Goal: Task Accomplishment & Management: Use online tool/utility

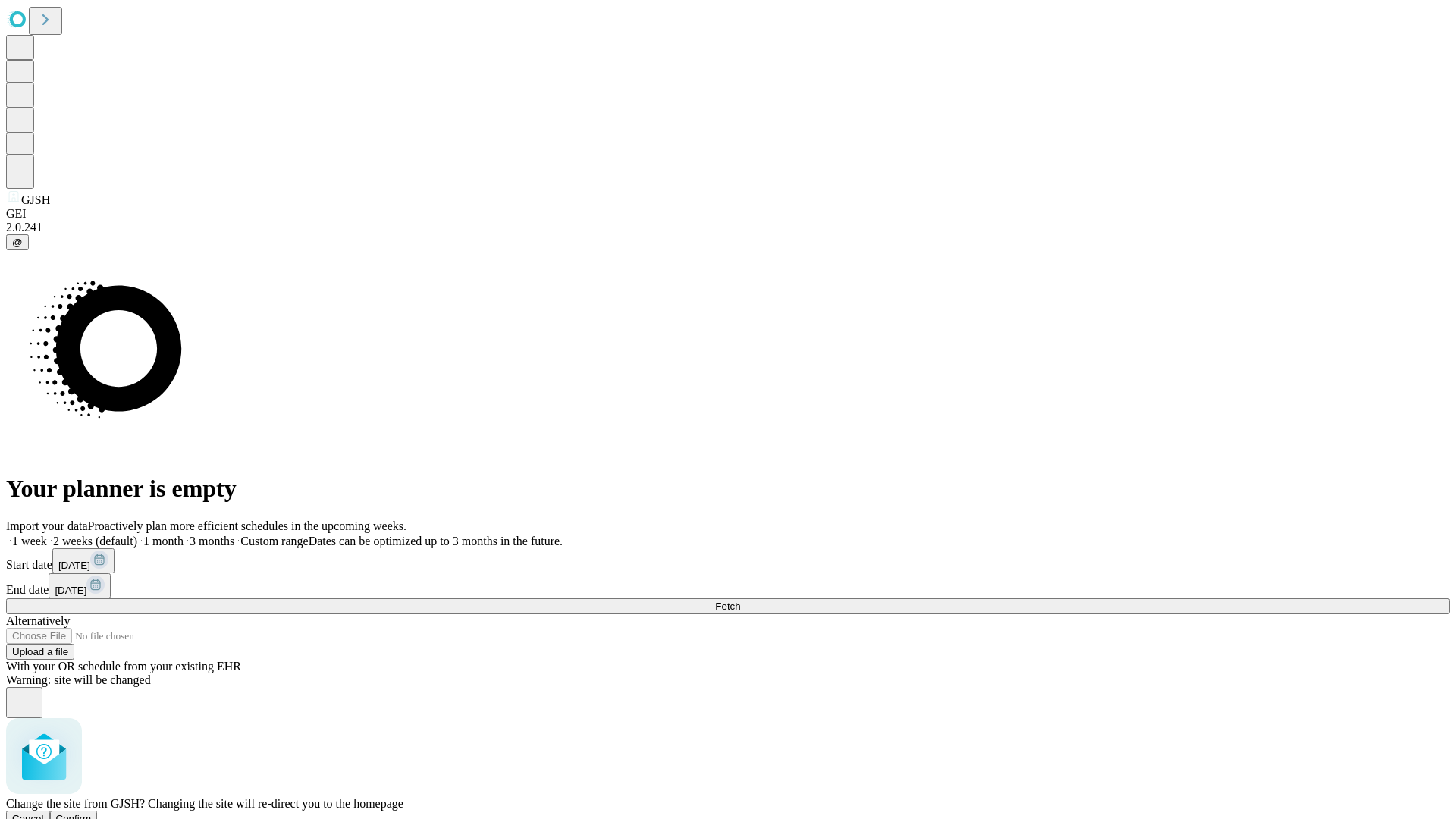
click at [92, 813] on span "Confirm" at bounding box center [73, 819] width 35 height 12
click at [47, 535] on label "1 week" at bounding box center [26, 541] width 41 height 13
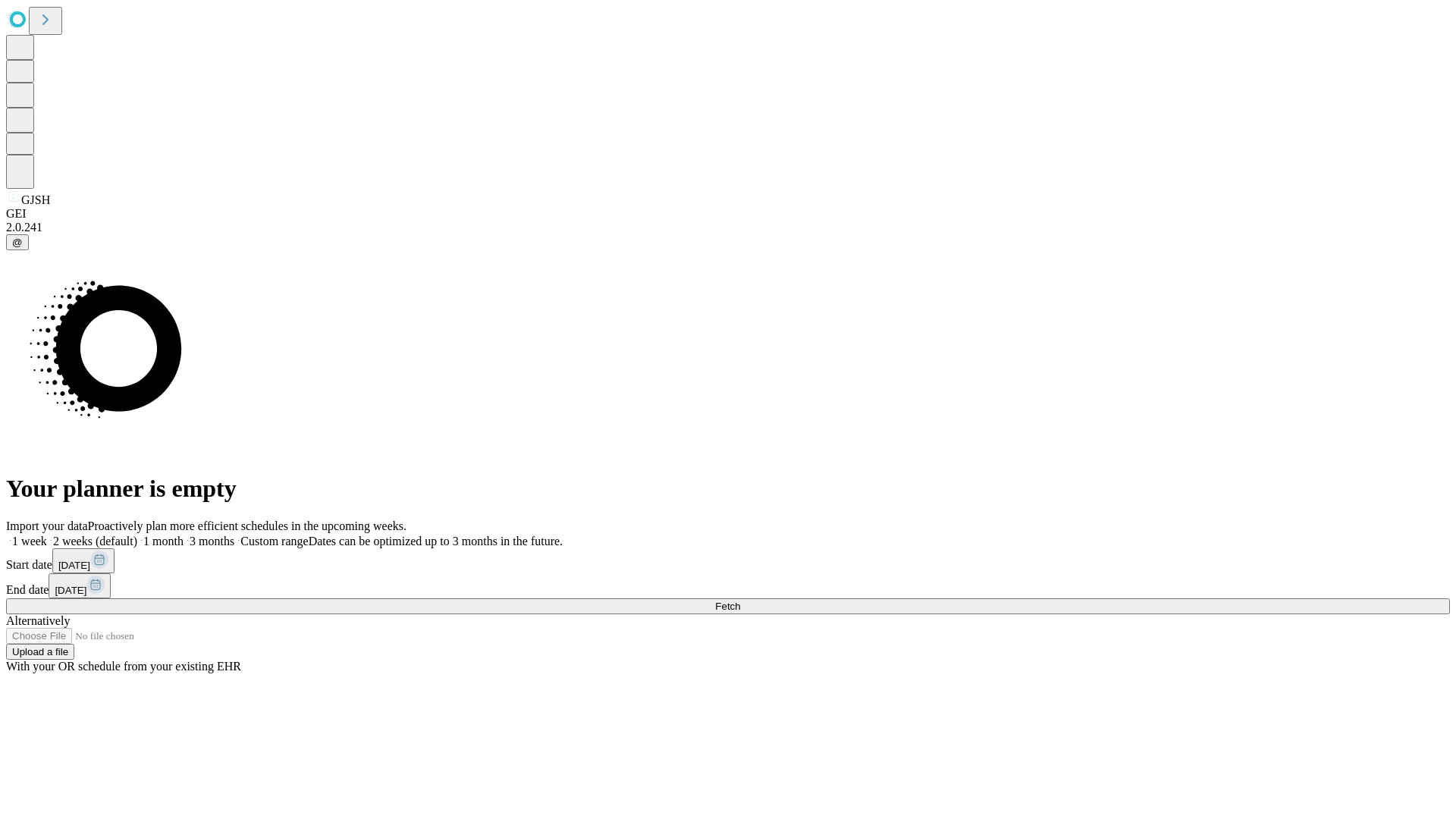
click at [741, 601] on span "Fetch" at bounding box center [728, 606] width 25 height 12
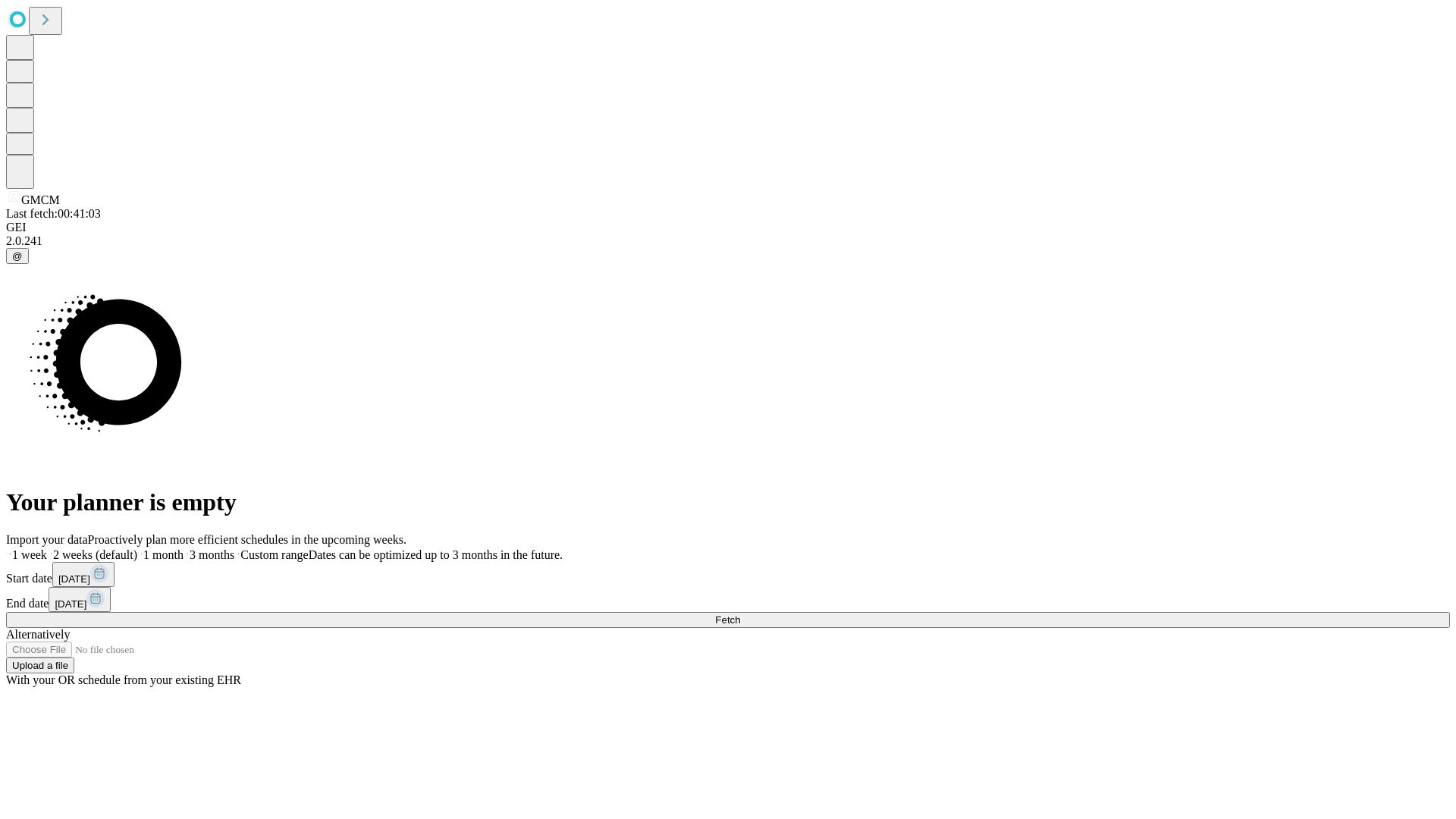
click at [47, 549] on label "1 week" at bounding box center [26, 554] width 41 height 13
click at [741, 614] on span "Fetch" at bounding box center [728, 620] width 25 height 12
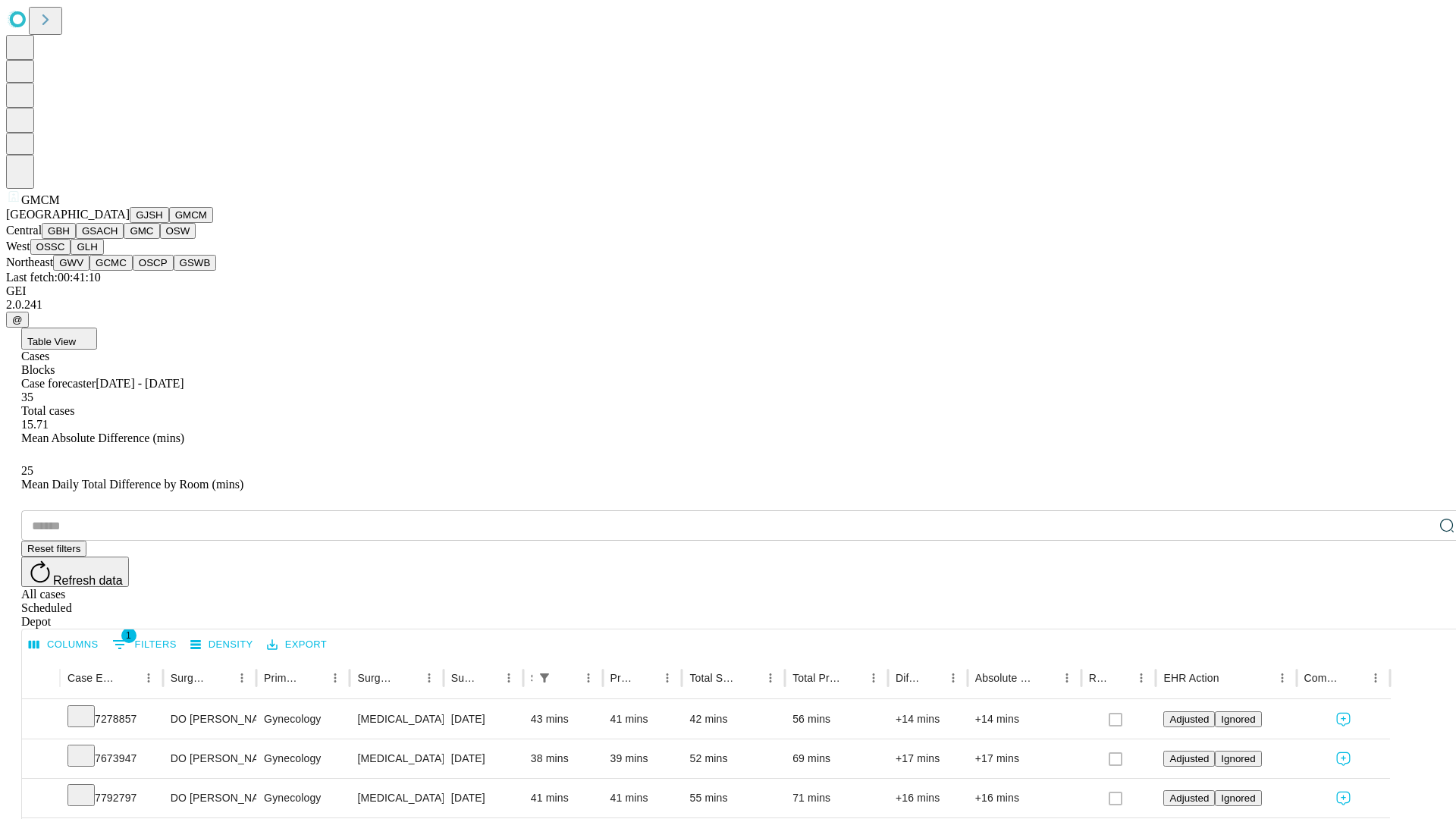
click at [75, 239] on button "GBH" at bounding box center [59, 231] width 34 height 16
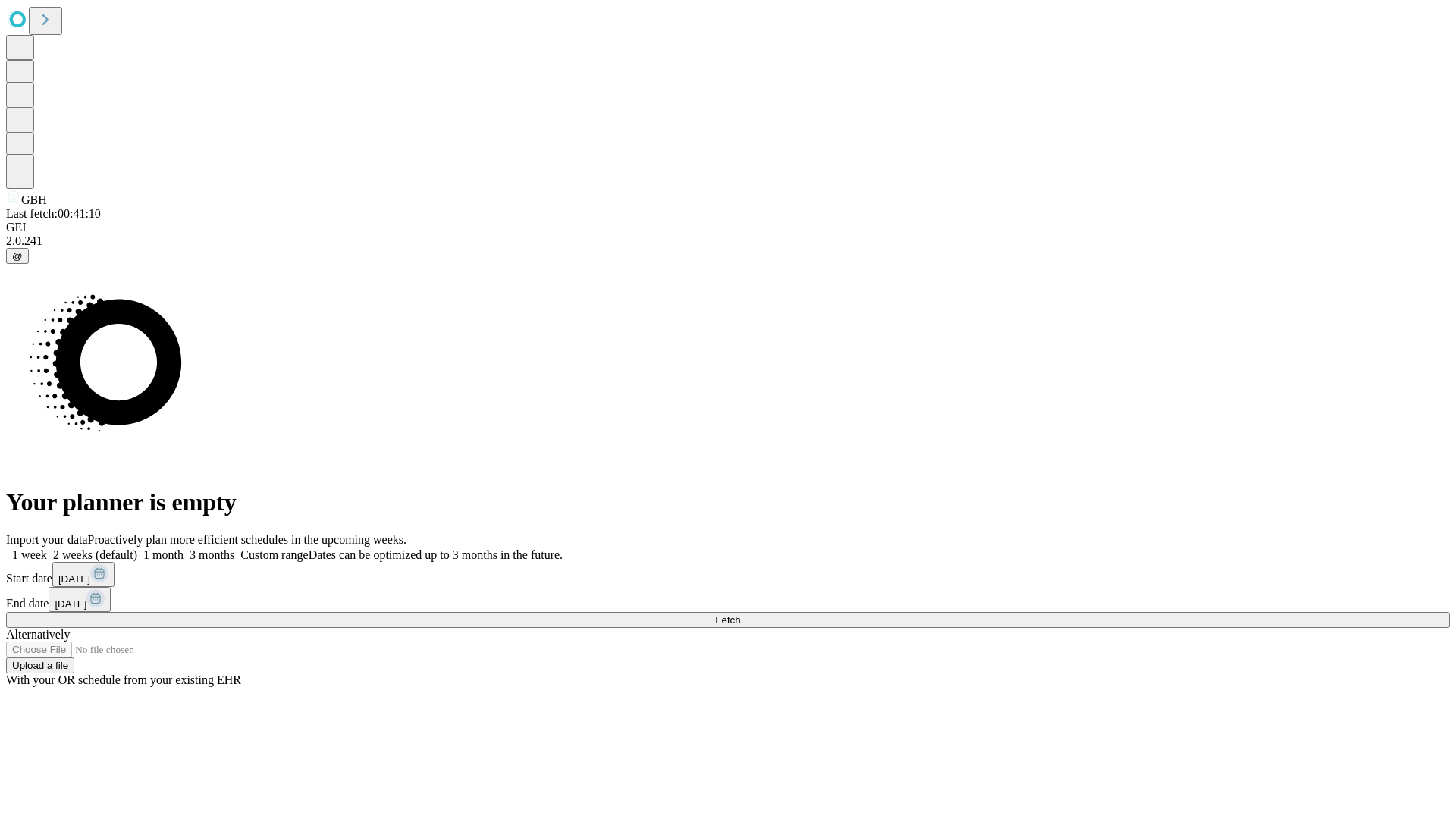
click at [47, 549] on label "1 week" at bounding box center [26, 554] width 41 height 13
click at [741, 614] on span "Fetch" at bounding box center [728, 620] width 25 height 12
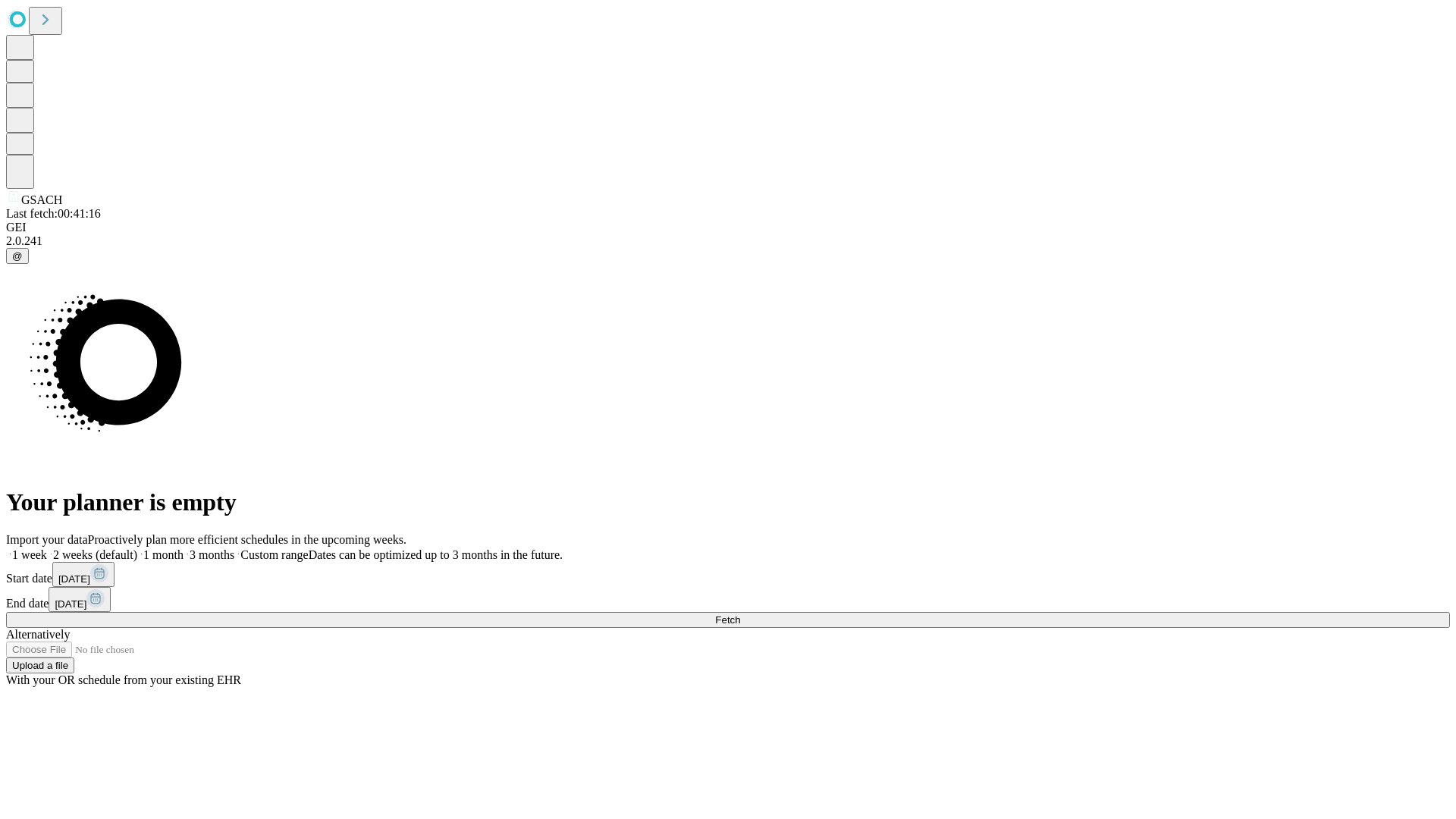
click at [47, 549] on label "1 week" at bounding box center [26, 554] width 41 height 13
click at [741, 614] on span "Fetch" at bounding box center [728, 620] width 25 height 12
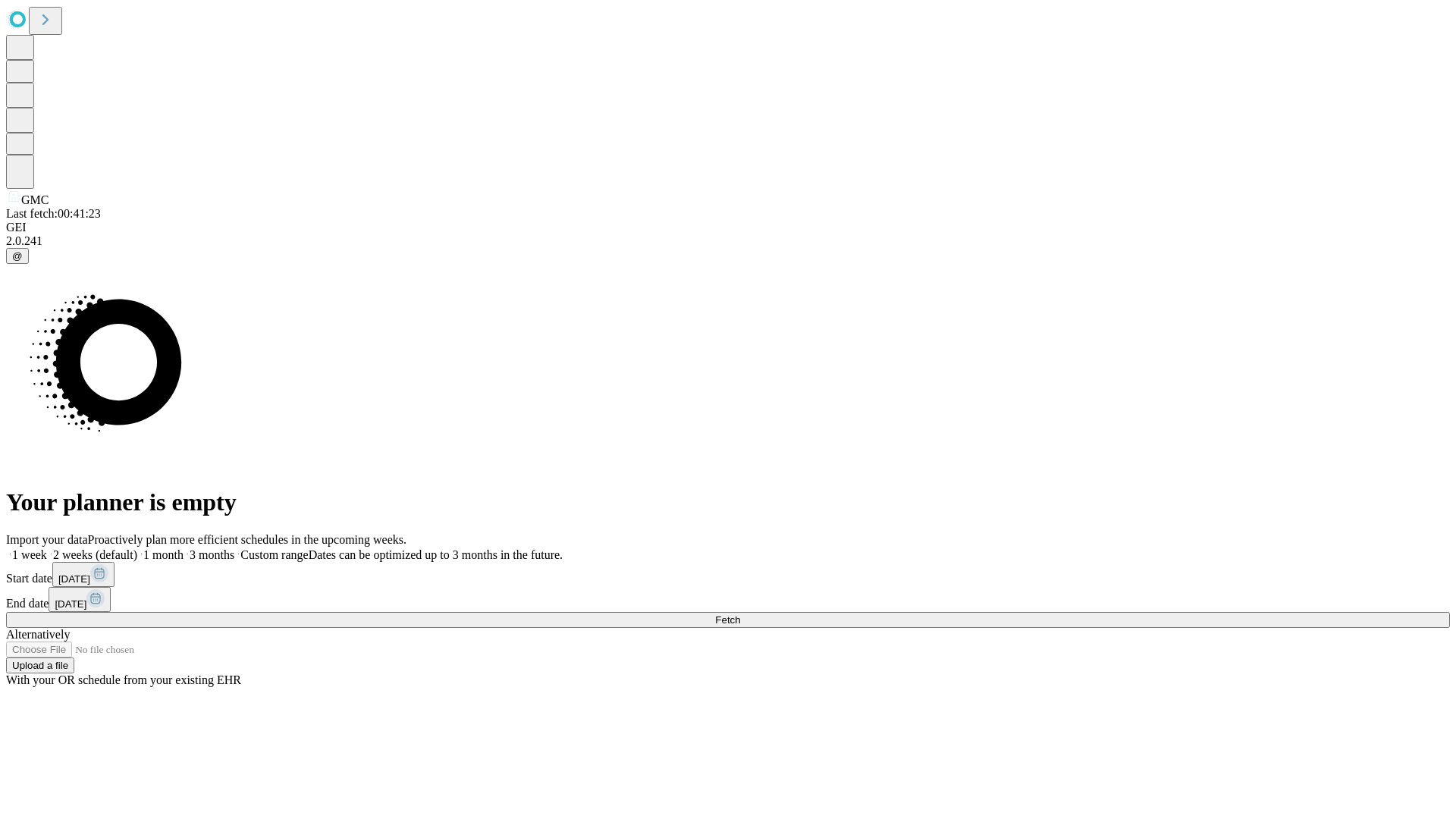
click at [741, 614] on span "Fetch" at bounding box center [728, 620] width 25 height 12
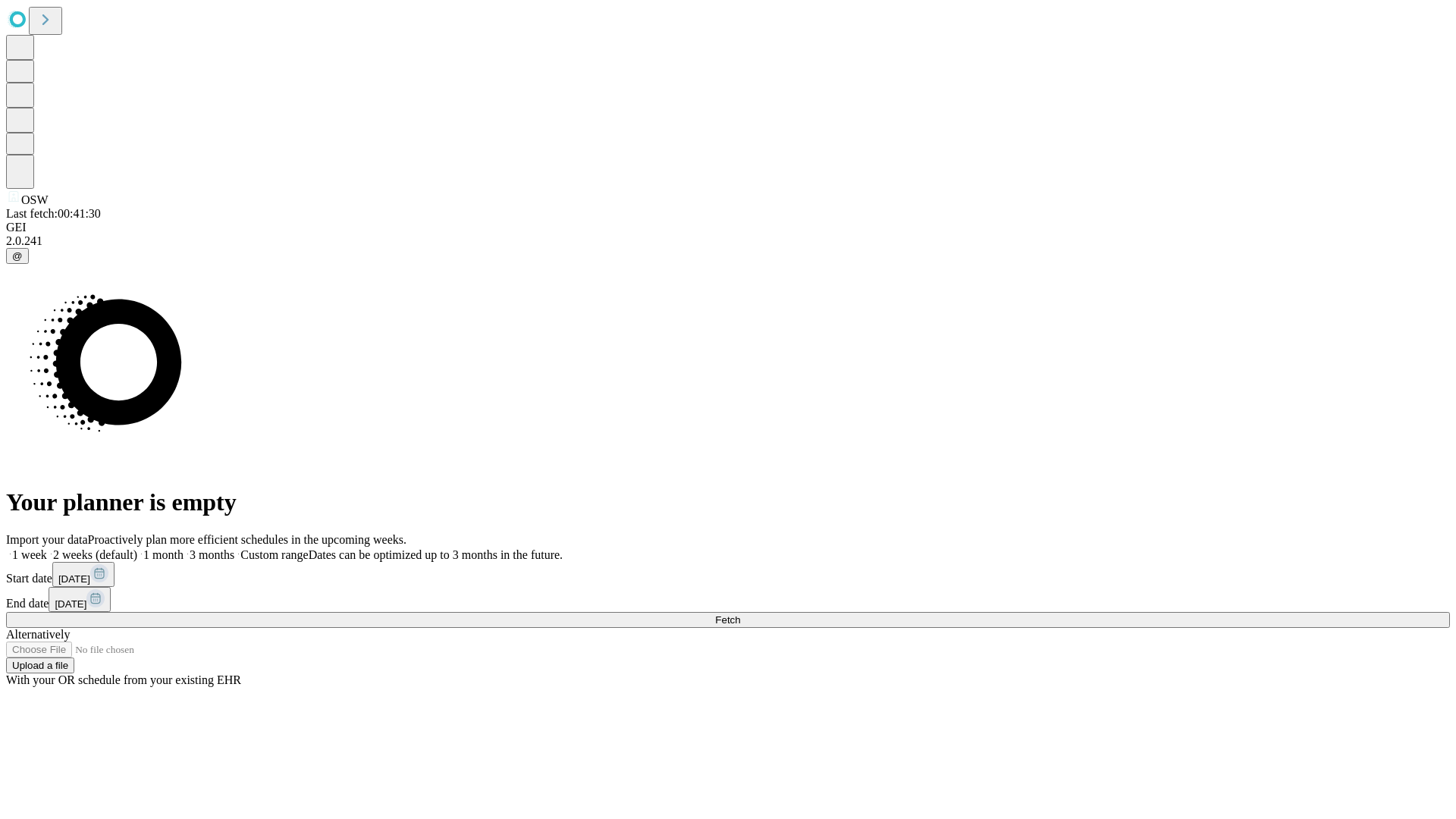
click at [47, 549] on label "1 week" at bounding box center [26, 554] width 41 height 13
click at [741, 614] on span "Fetch" at bounding box center [728, 620] width 25 height 12
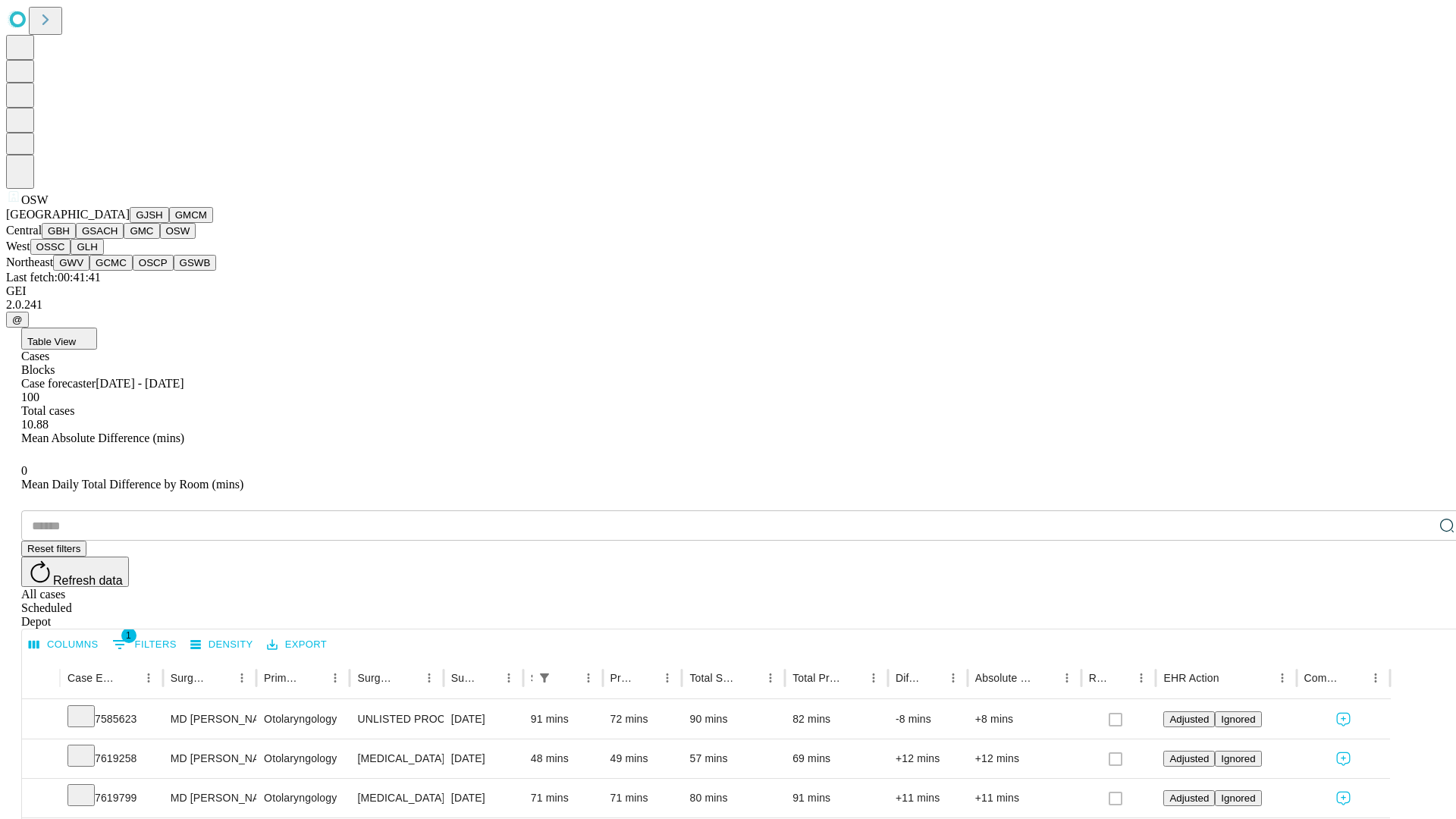
click at [72, 255] on button "OSSC" at bounding box center [51, 247] width 41 height 16
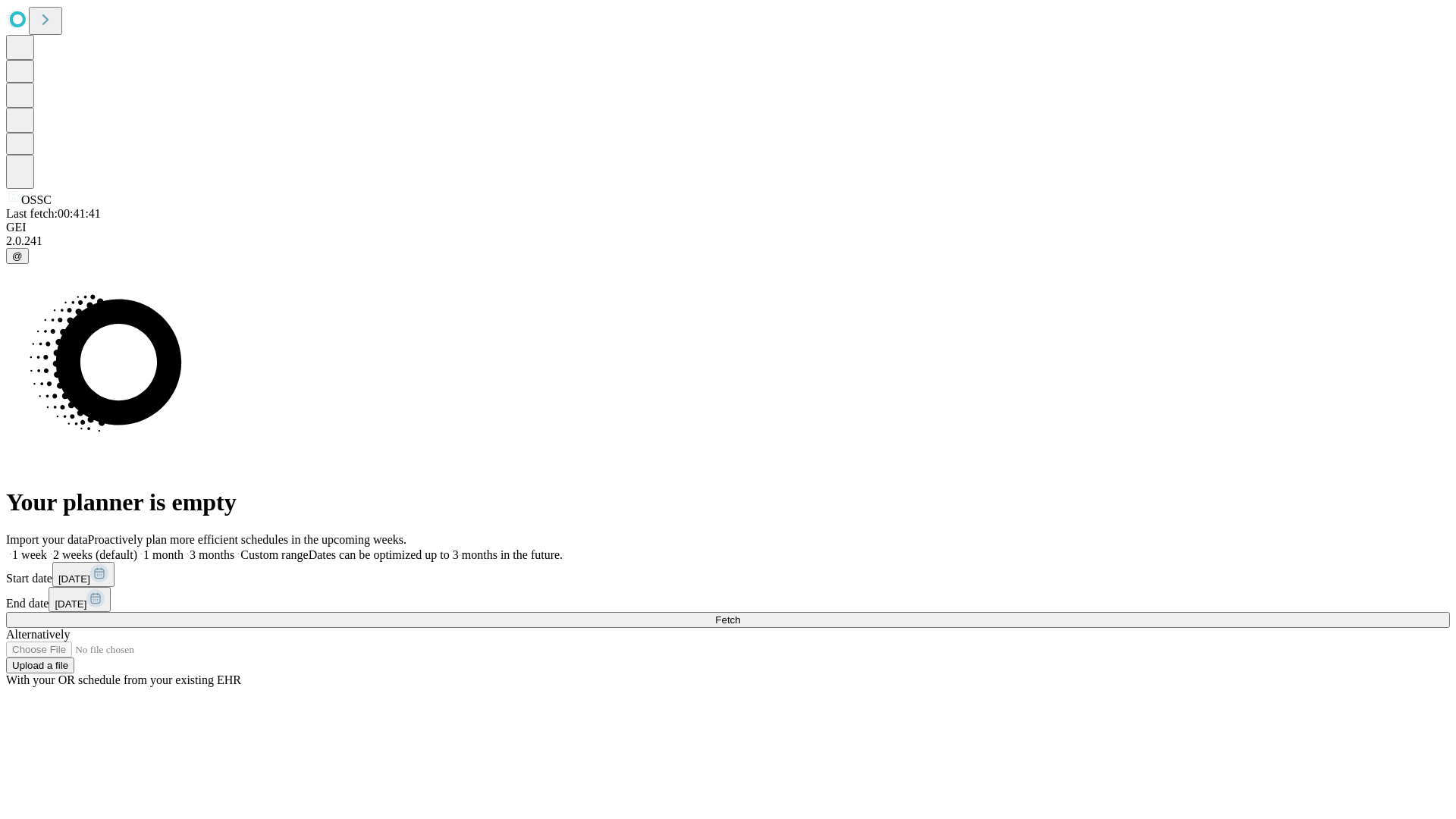
click at [47, 549] on label "1 week" at bounding box center [26, 554] width 41 height 13
click at [741, 614] on span "Fetch" at bounding box center [728, 620] width 25 height 12
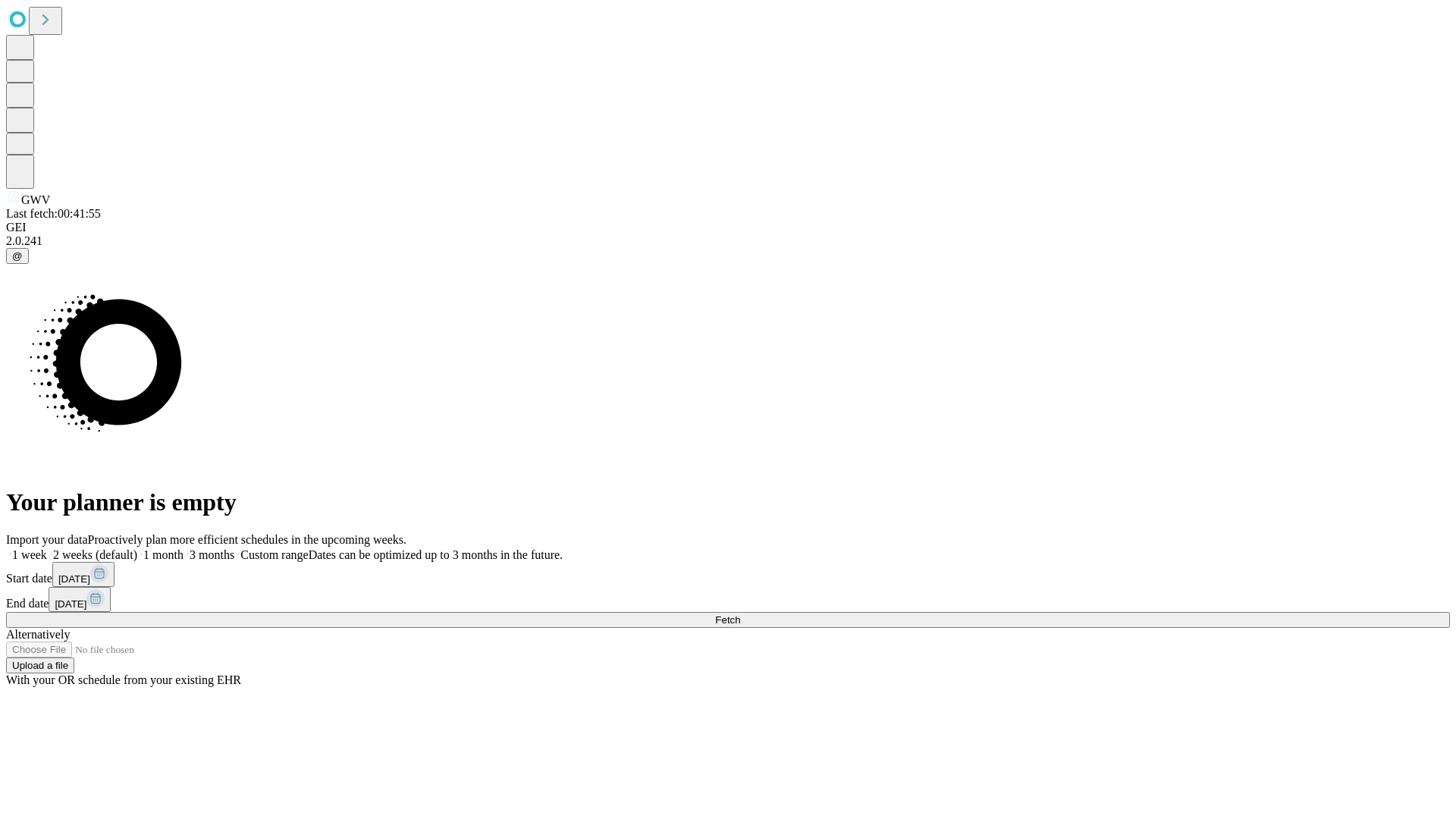
click at [47, 549] on label "1 week" at bounding box center [26, 554] width 41 height 13
click at [741, 614] on span "Fetch" at bounding box center [728, 620] width 25 height 12
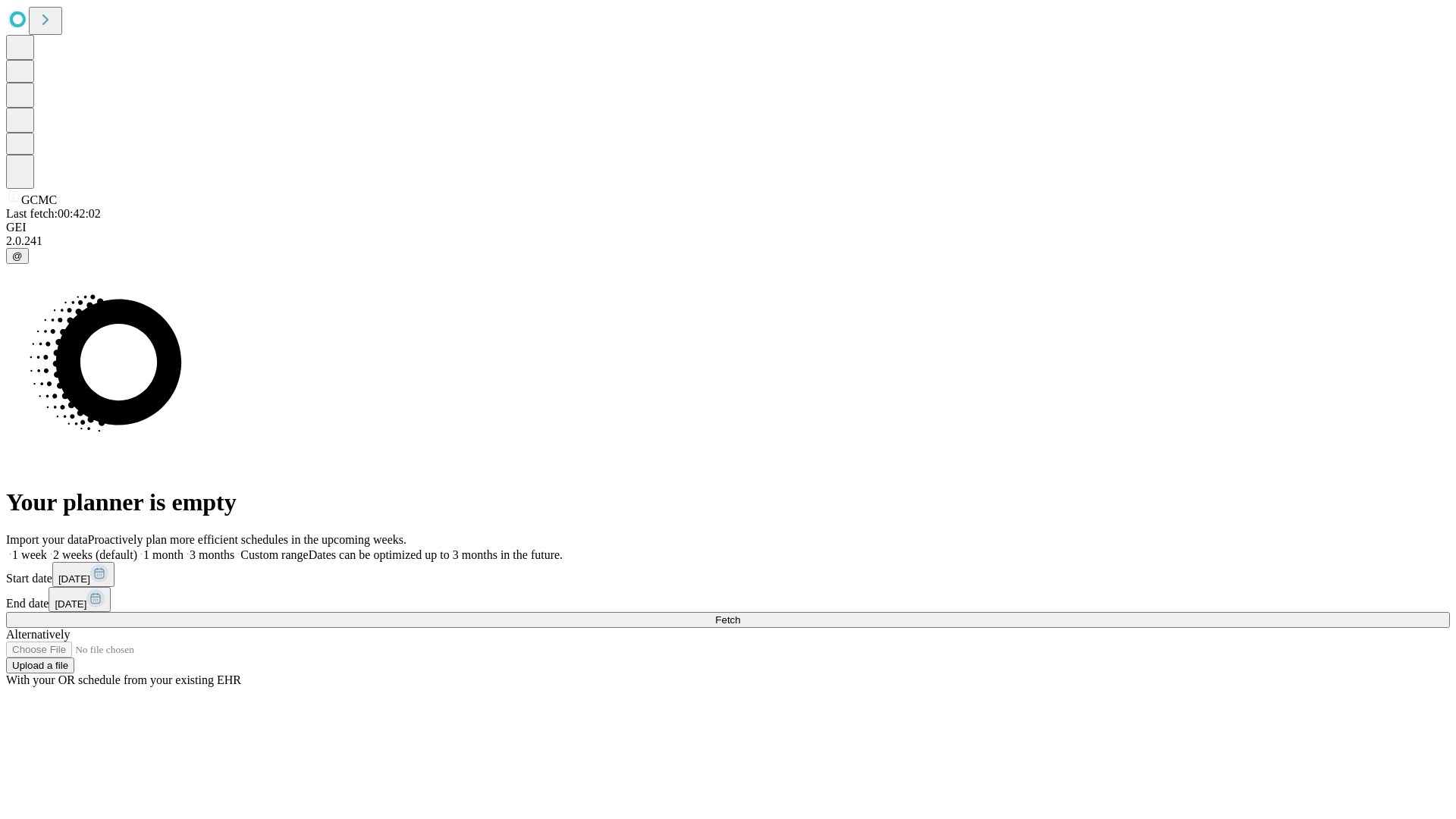
click at [47, 549] on label "1 week" at bounding box center [26, 554] width 41 height 13
click at [741, 614] on span "Fetch" at bounding box center [728, 620] width 25 height 12
click at [47, 549] on label "1 week" at bounding box center [26, 554] width 41 height 13
click at [741, 614] on span "Fetch" at bounding box center [728, 620] width 25 height 12
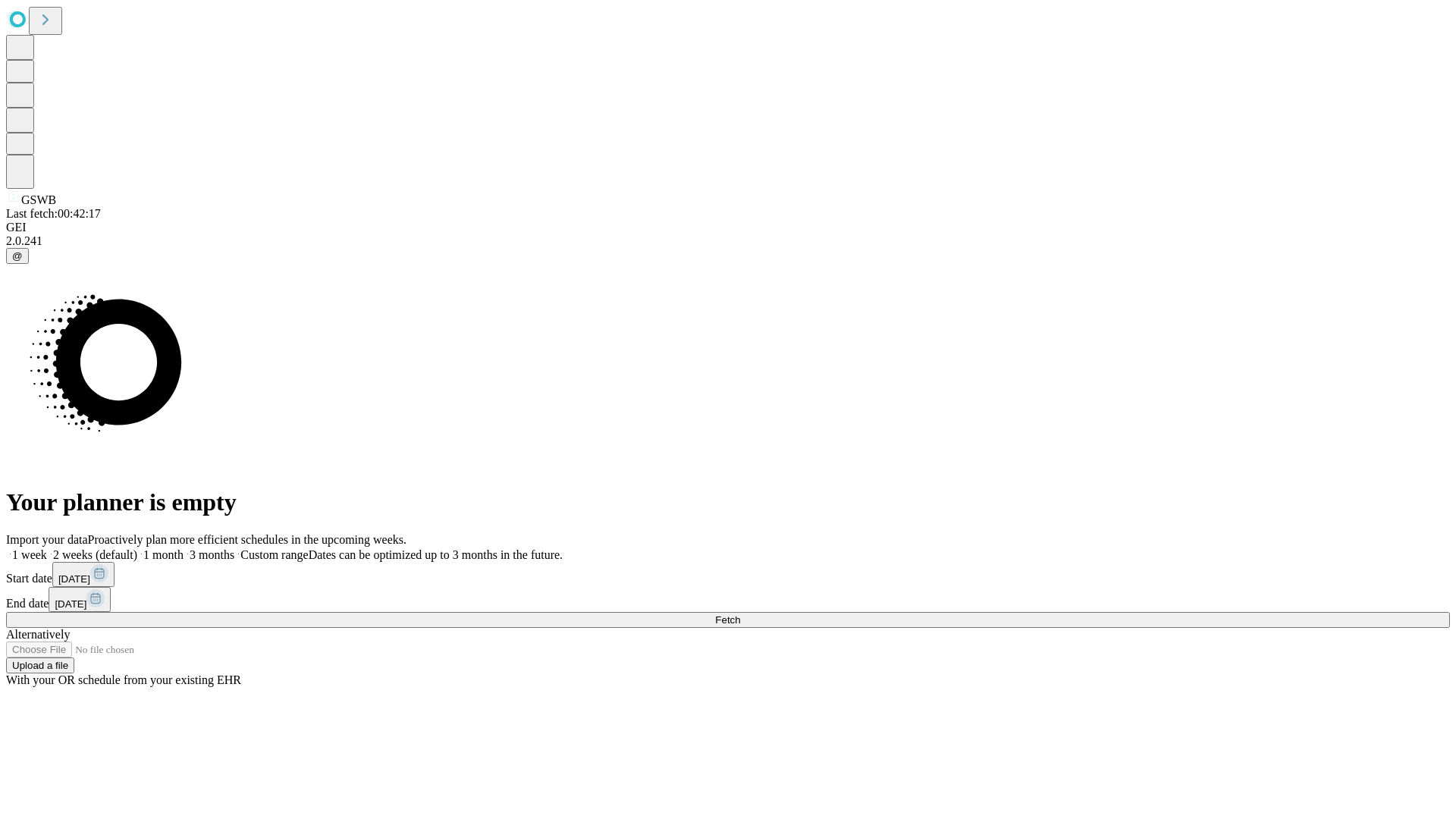
click at [47, 549] on label "1 week" at bounding box center [26, 554] width 41 height 13
click at [741, 614] on span "Fetch" at bounding box center [728, 620] width 25 height 12
